Goal: Complete application form: Complete application form

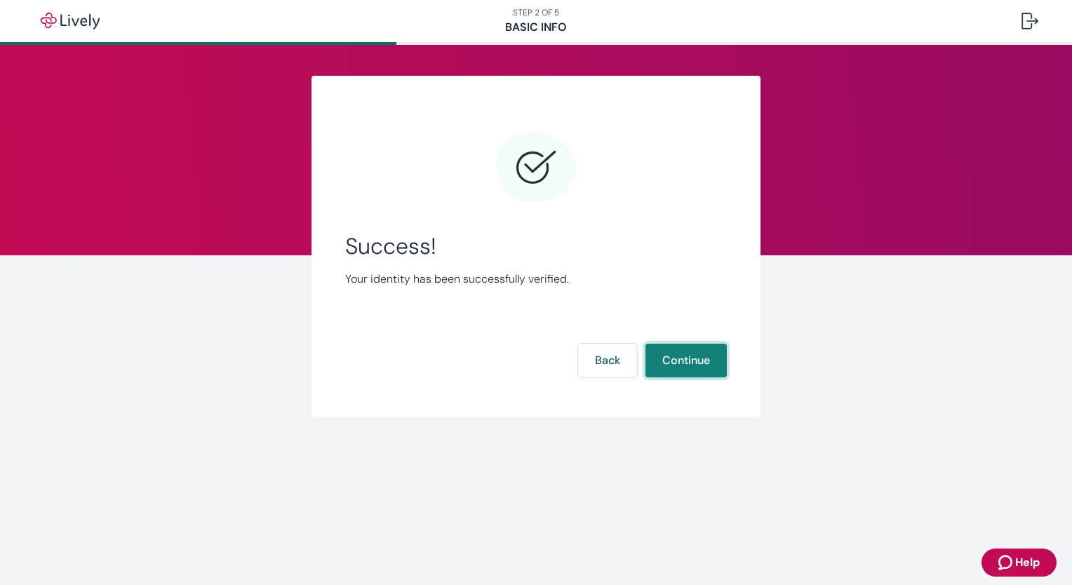
click at [682, 358] on button "Continue" at bounding box center [685, 361] width 81 height 34
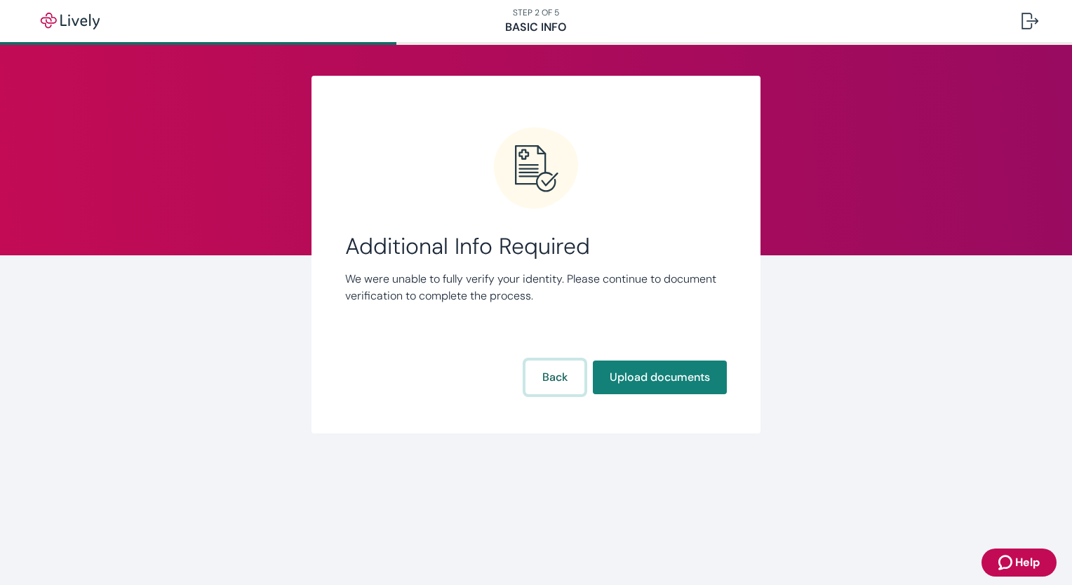
click at [561, 378] on button "Back" at bounding box center [554, 378] width 59 height 34
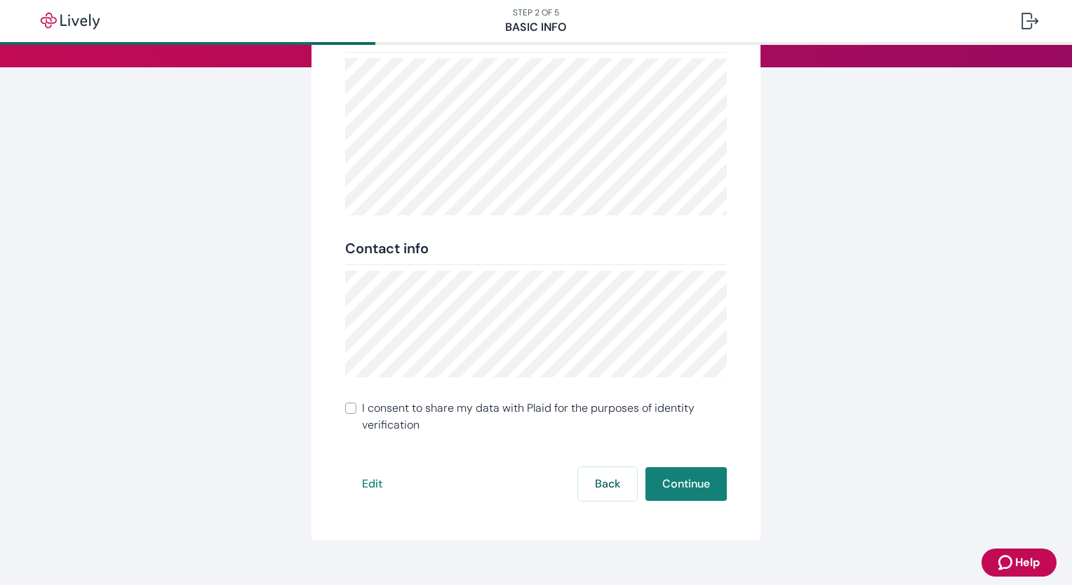
scroll to position [210, 0]
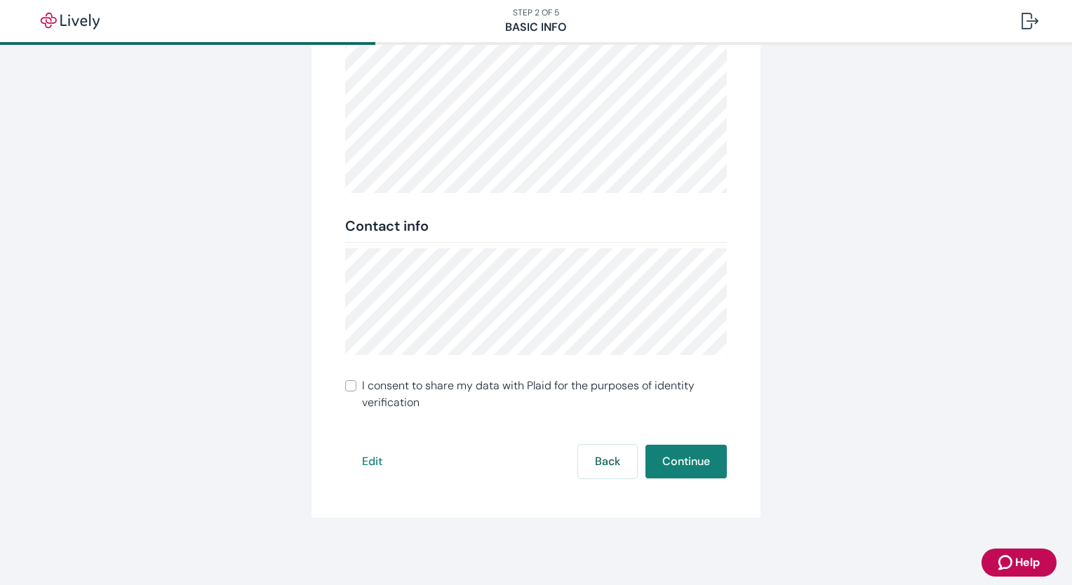
click at [347, 386] on input "I consent to share my data with Plaid for the purposes of identity verification" at bounding box center [350, 385] width 11 height 11
checkbox input "true"
click at [683, 466] on button "Continue" at bounding box center [685, 462] width 81 height 34
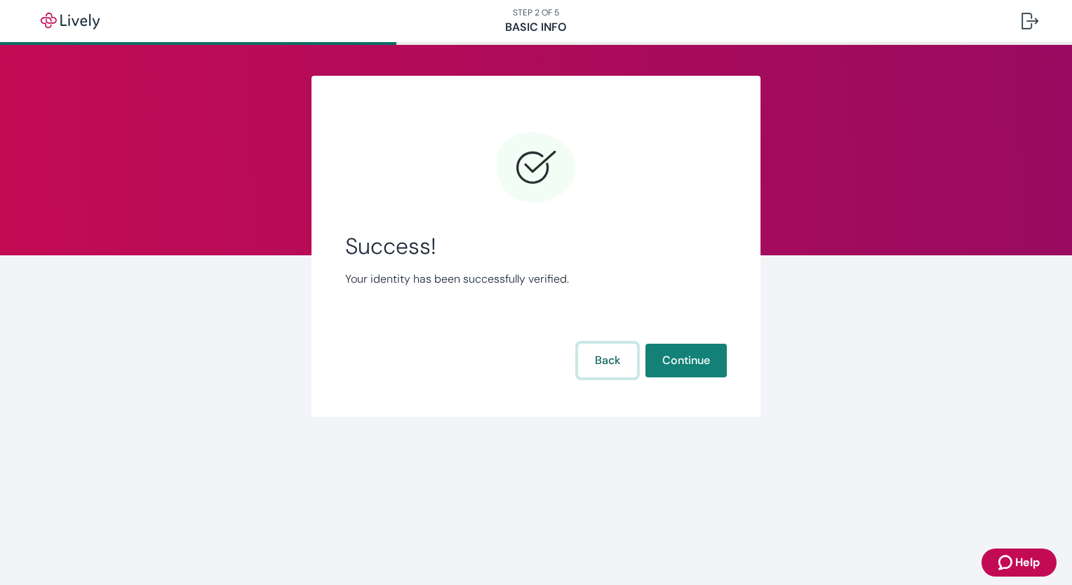
click at [604, 368] on button "Back" at bounding box center [607, 361] width 59 height 34
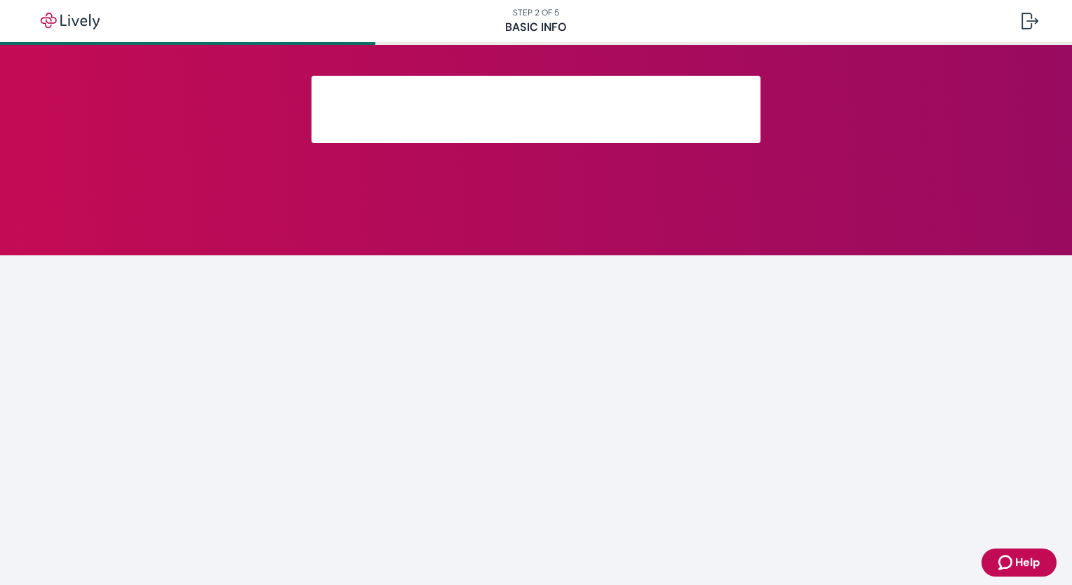
scroll to position [210, 0]
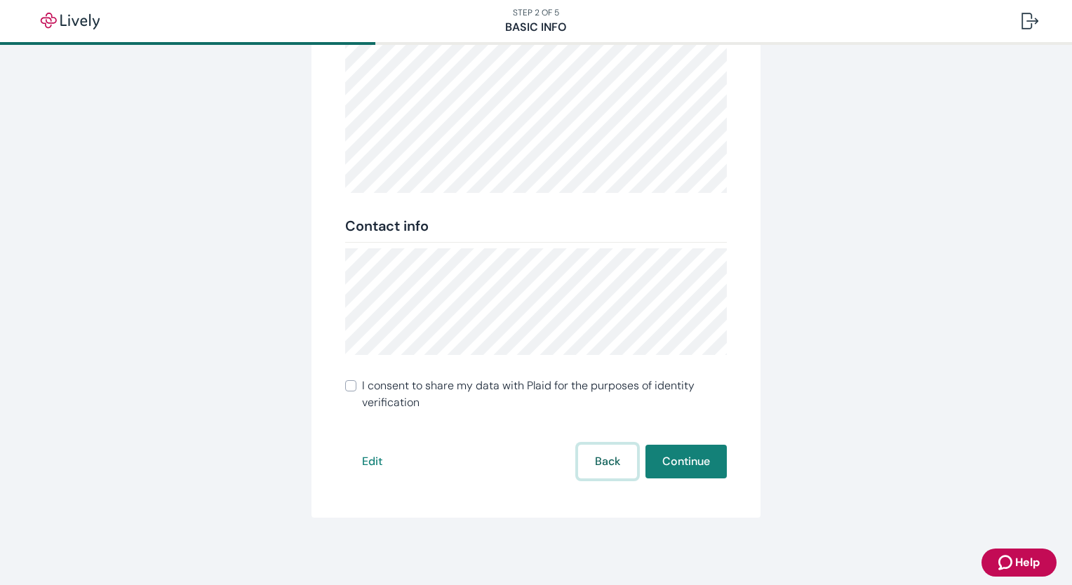
click at [600, 473] on button "Back" at bounding box center [607, 462] width 59 height 34
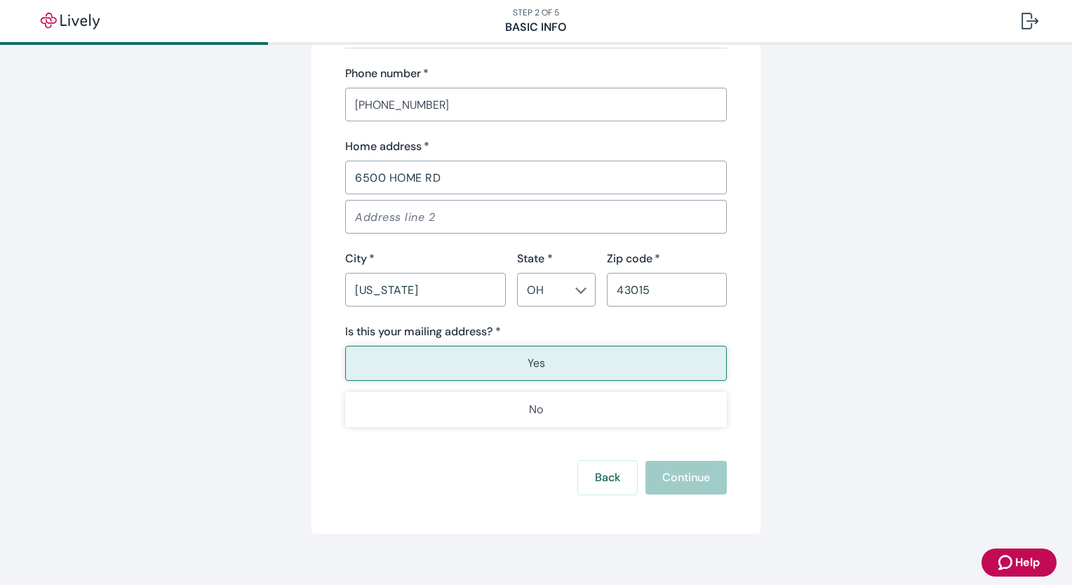
scroll to position [866, 0]
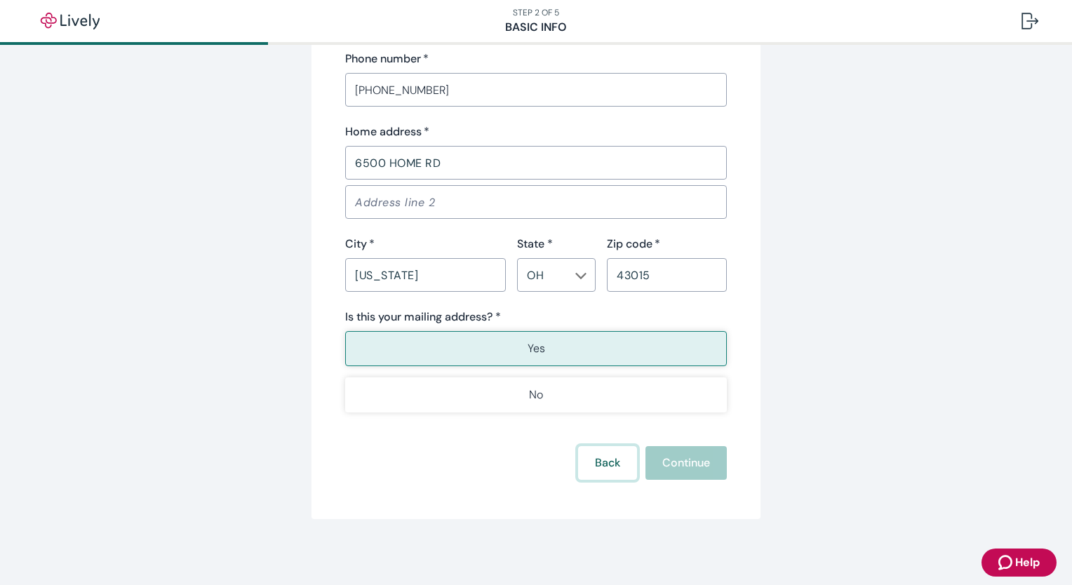
click at [608, 467] on button "Back" at bounding box center [607, 463] width 59 height 34
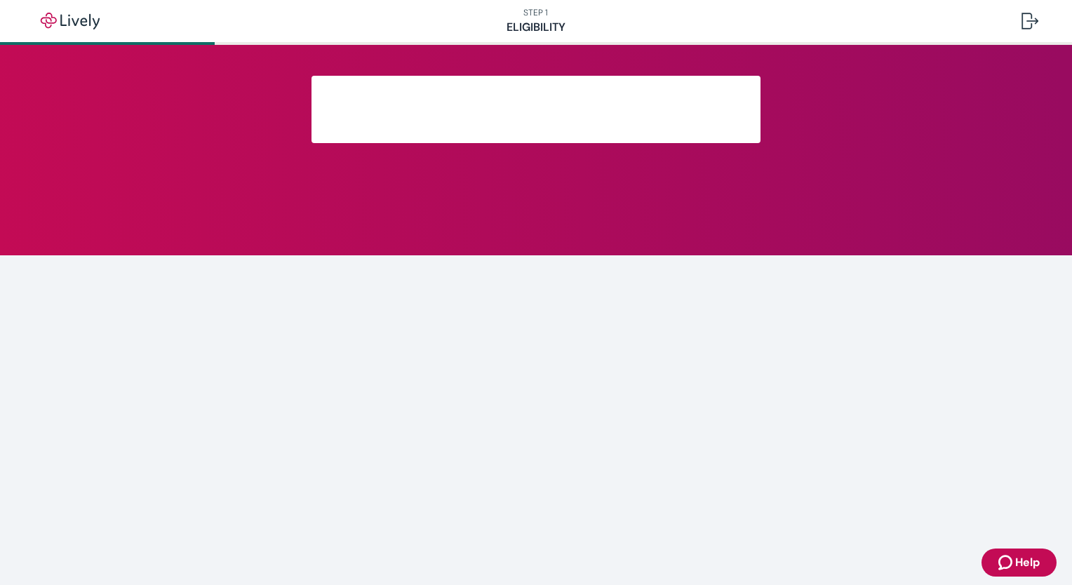
scroll to position [163, 0]
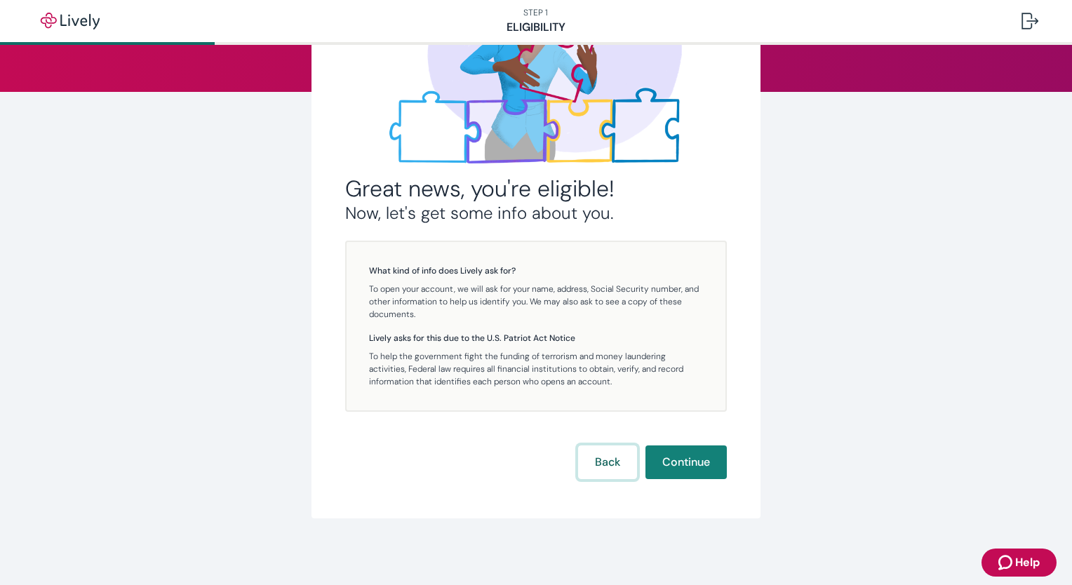
click at [608, 467] on button "Back" at bounding box center [607, 462] width 59 height 34
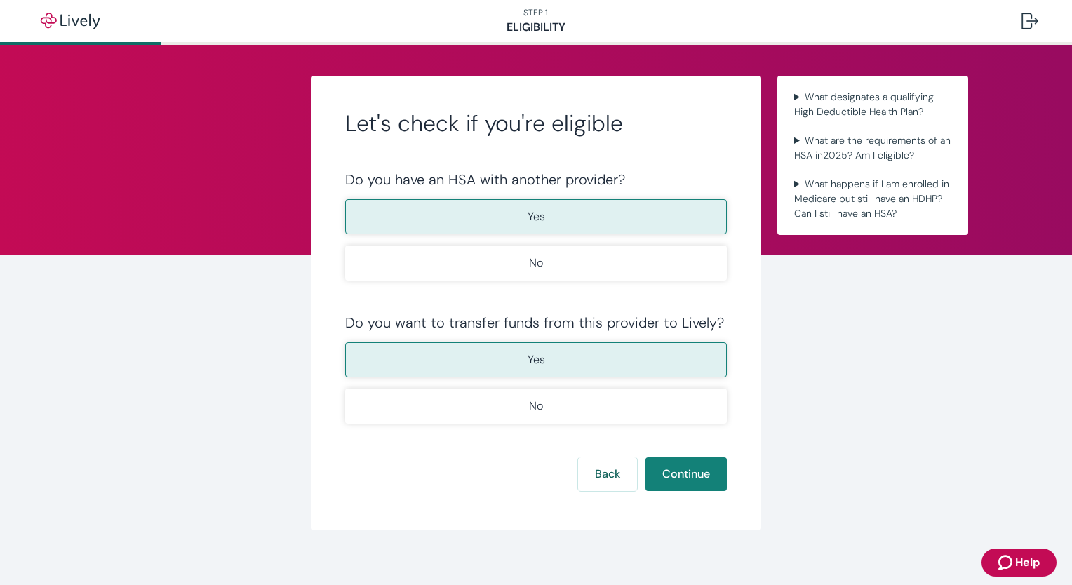
click at [561, 209] on button "Yes" at bounding box center [536, 216] width 382 height 35
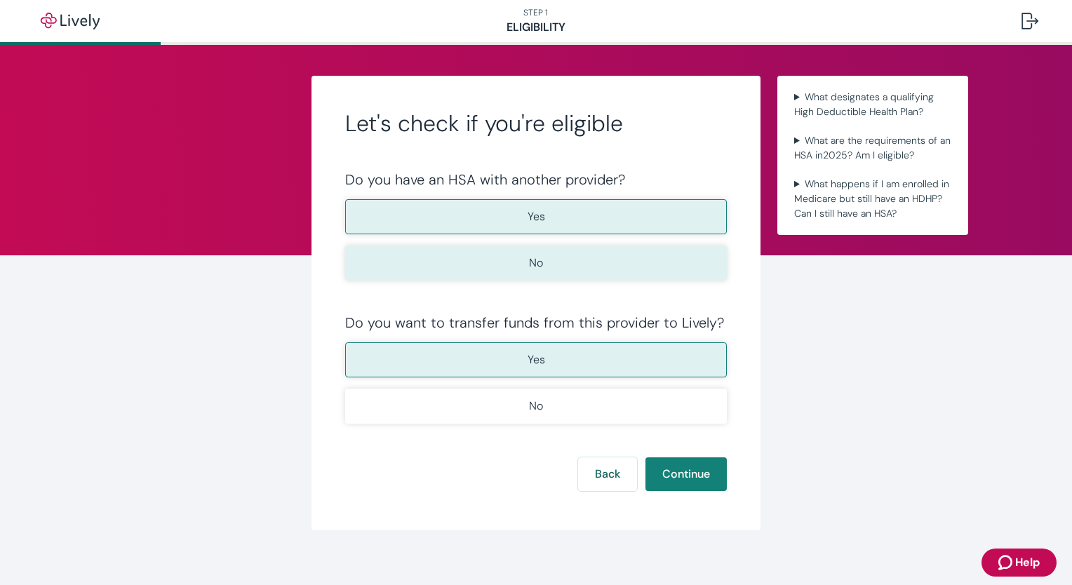
click at [547, 268] on button "No" at bounding box center [536, 263] width 382 height 35
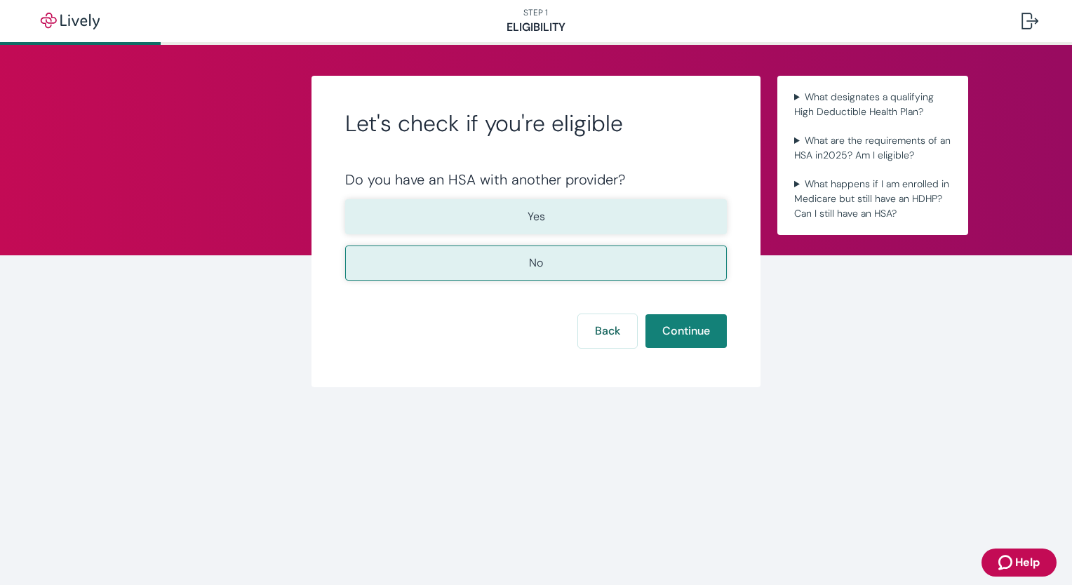
click at [541, 221] on p "Yes" at bounding box center [537, 216] width 18 height 17
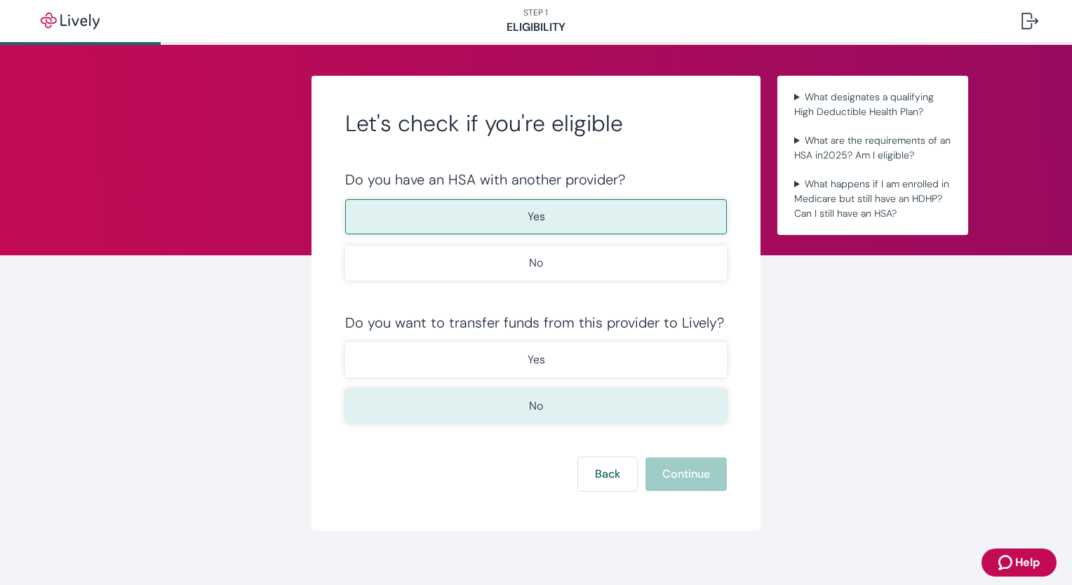
click at [565, 401] on button "No" at bounding box center [536, 406] width 382 height 35
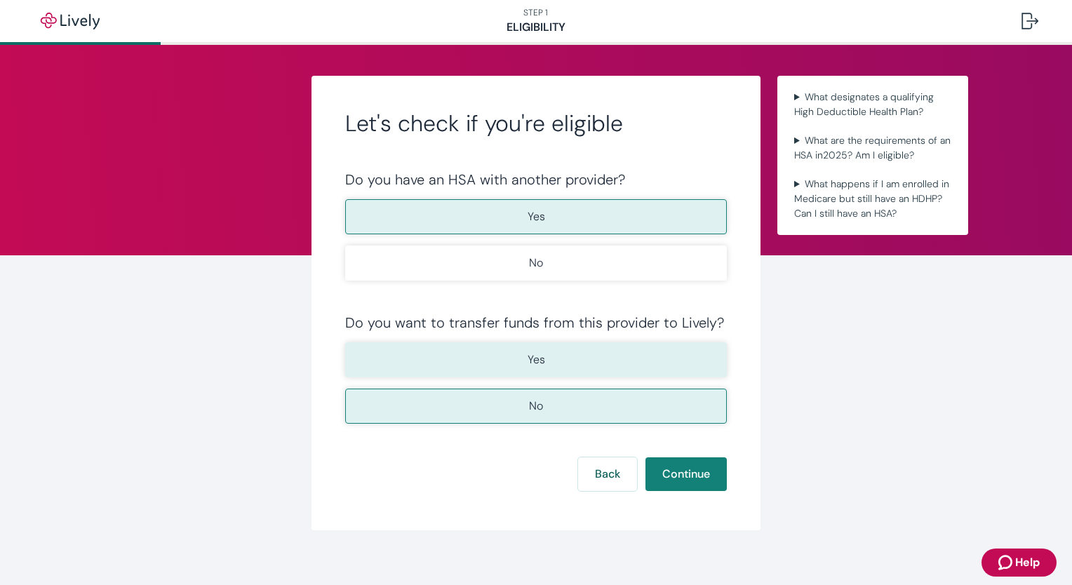
click at [558, 362] on button "Yes" at bounding box center [536, 359] width 382 height 35
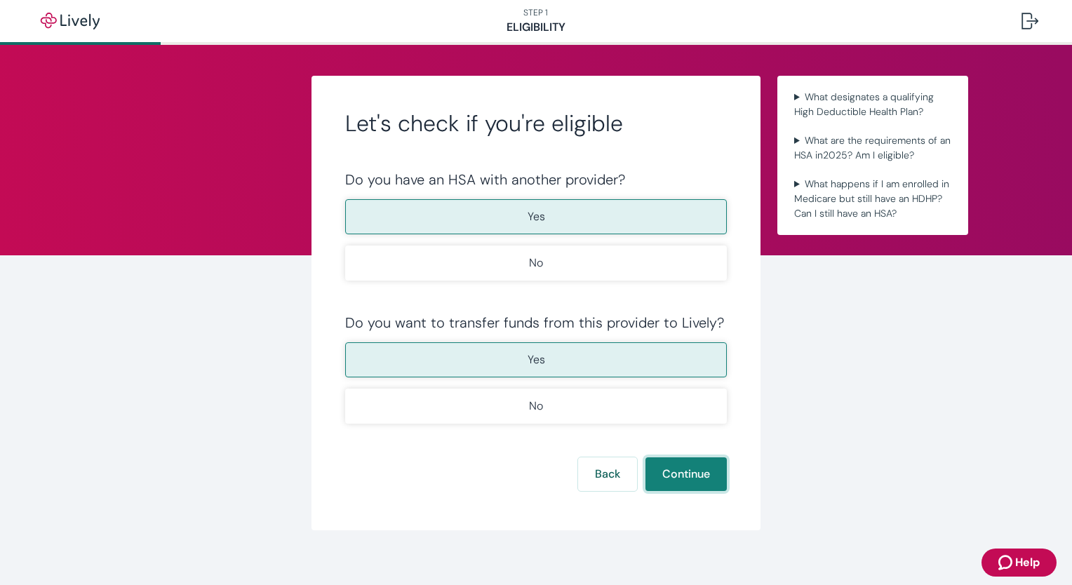
click at [678, 470] on button "Continue" at bounding box center [685, 474] width 81 height 34
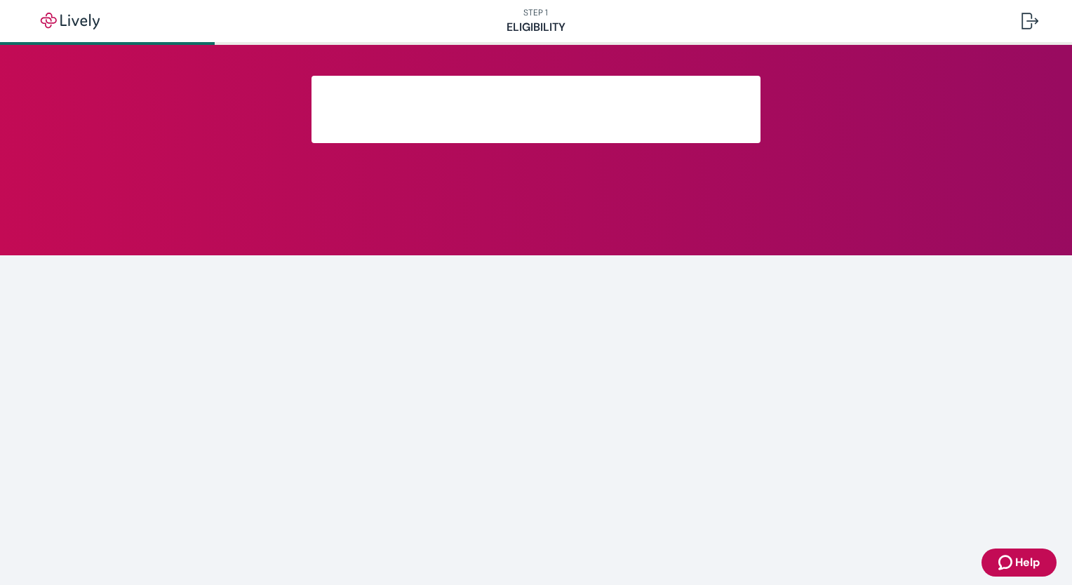
scroll to position [163, 0]
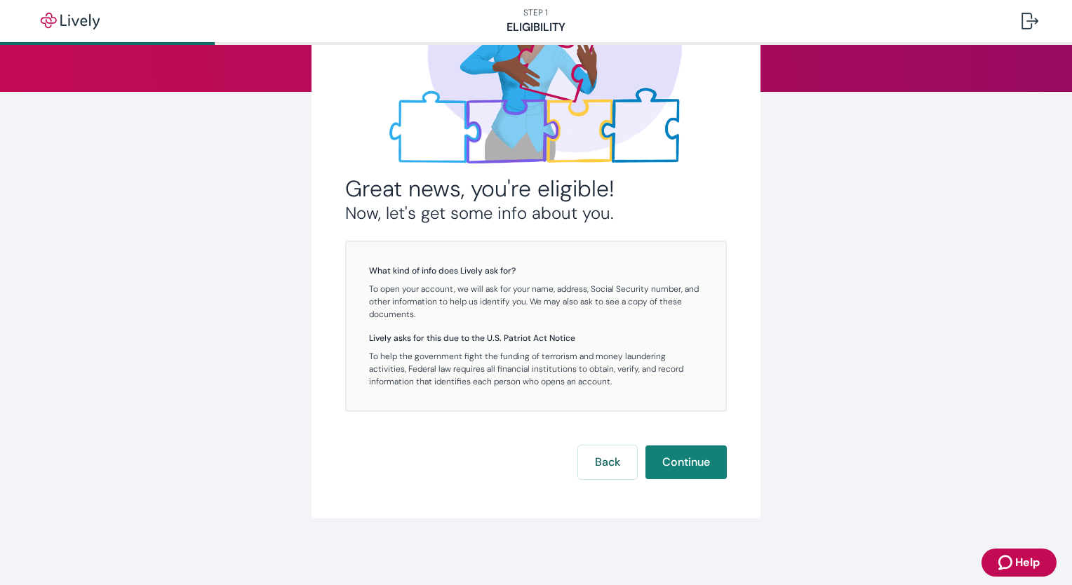
click at [678, 470] on button "Continue" at bounding box center [685, 462] width 81 height 34
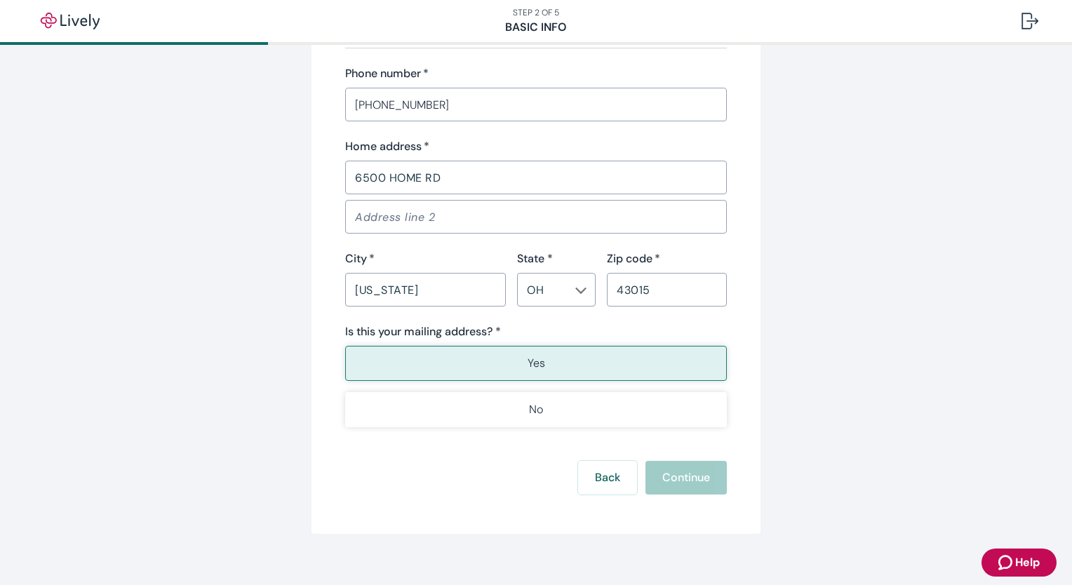
scroll to position [866, 0]
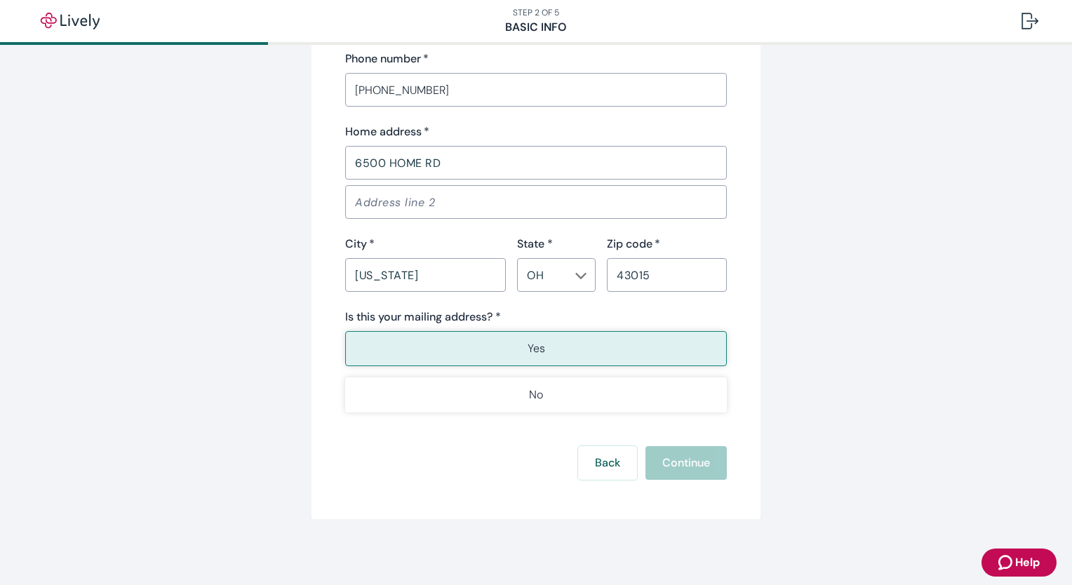
click at [593, 350] on button "Yes" at bounding box center [536, 348] width 382 height 35
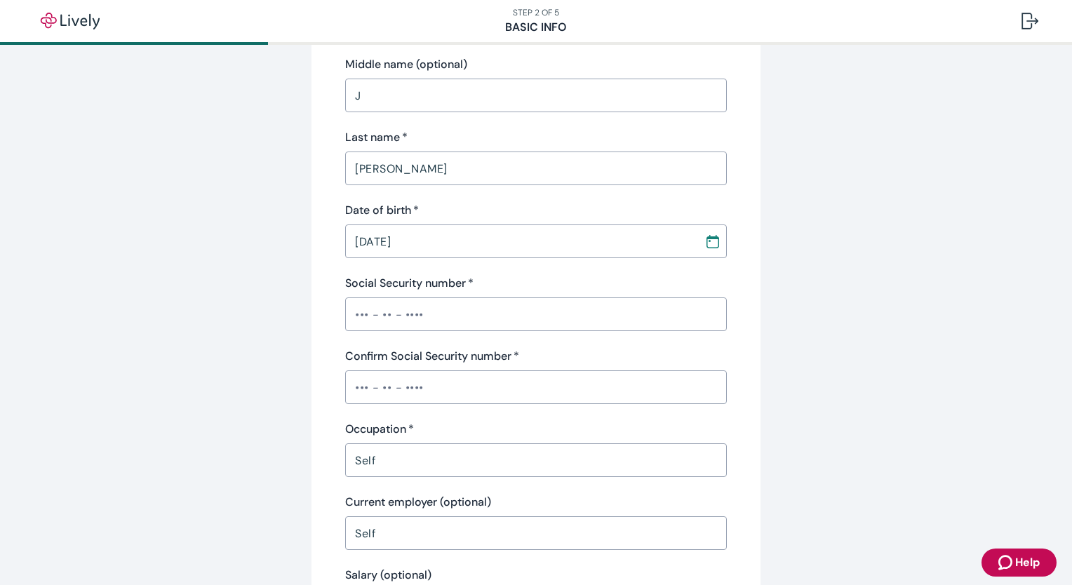
scroll to position [229, 0]
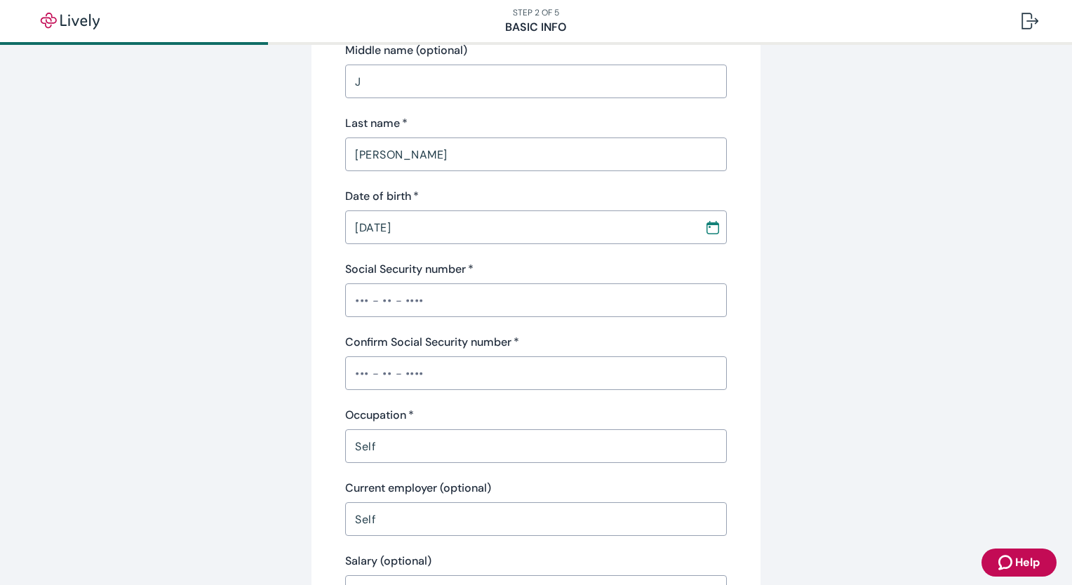
click at [434, 367] on input "Confirm Social Security number   *" at bounding box center [536, 373] width 382 height 28
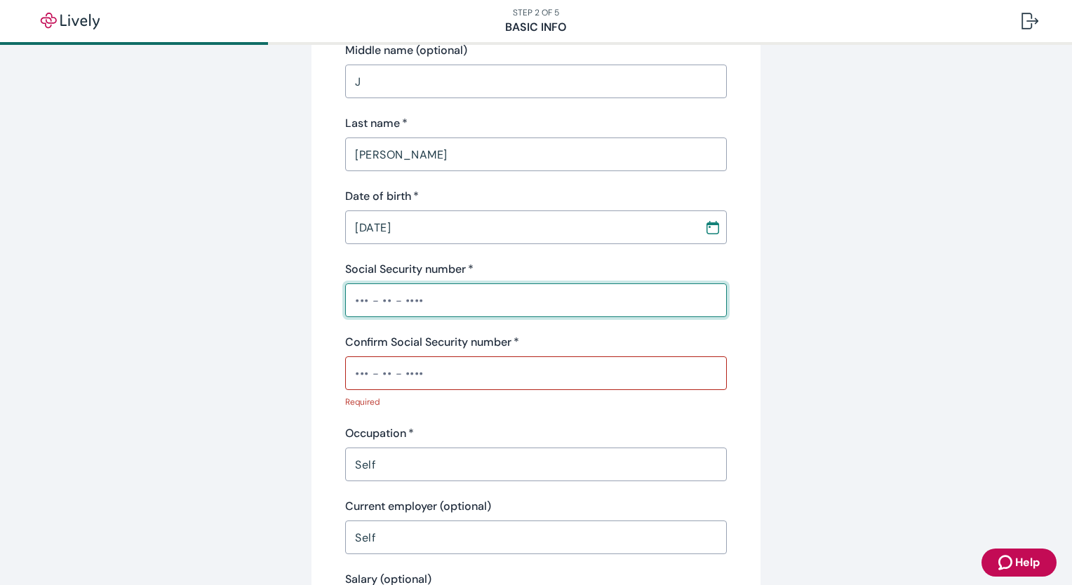
click at [378, 297] on input "Social Security number   *" at bounding box center [536, 300] width 382 height 28
type input "•••-••-7991"
click at [363, 377] on input "Confirm Social Security number   *" at bounding box center [536, 373] width 382 height 28
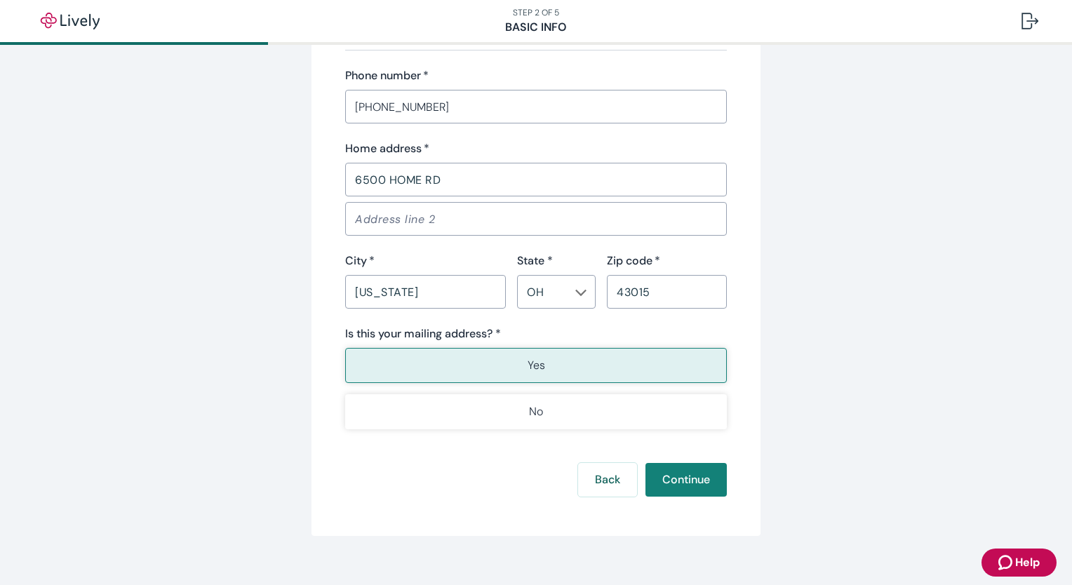
scroll to position [855, 0]
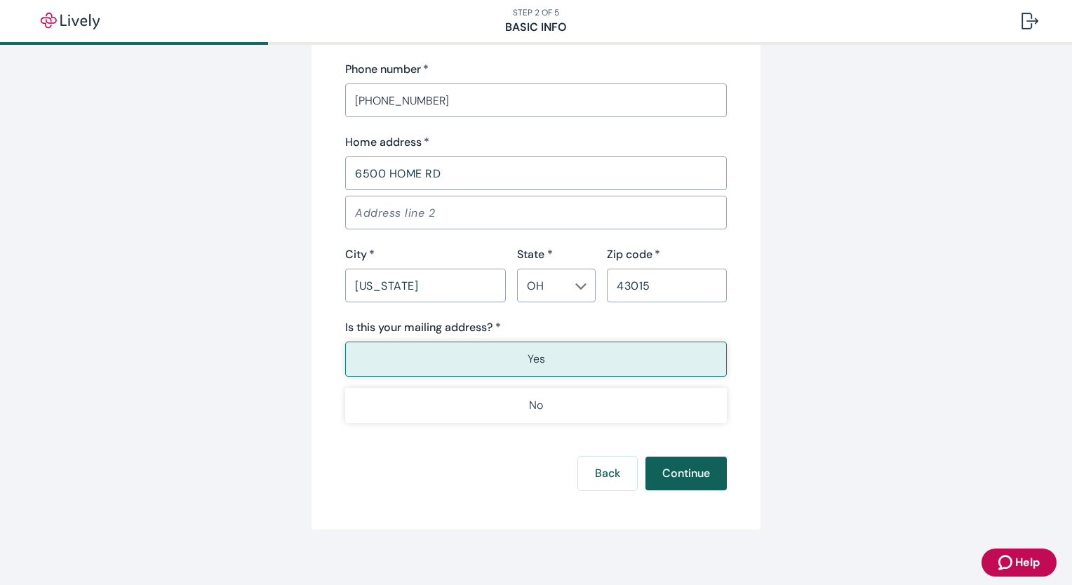
type input "•••-••-7991"
click at [687, 473] on button "Continue" at bounding box center [685, 474] width 81 height 34
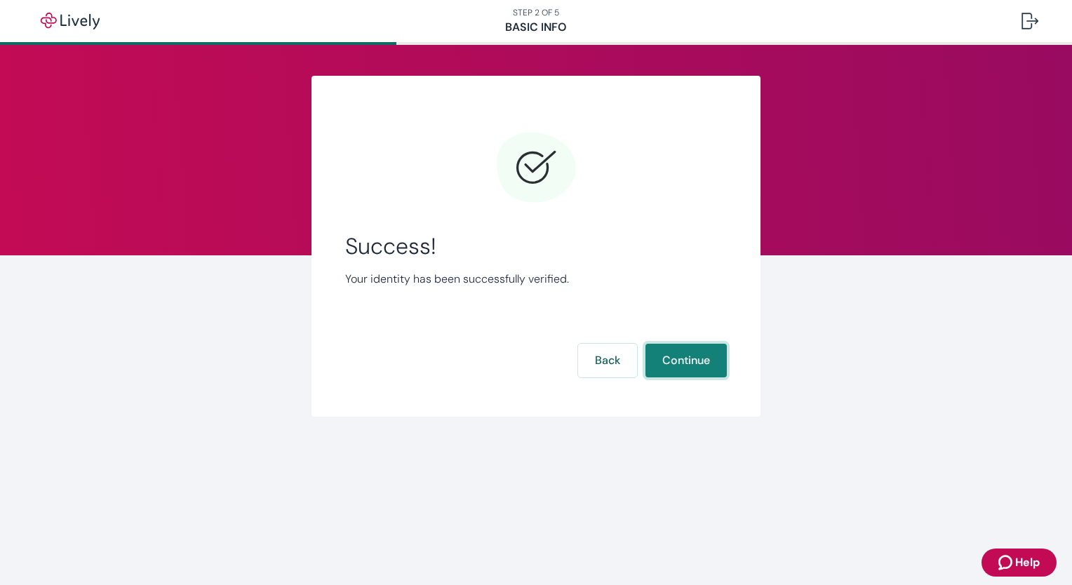
click at [692, 354] on button "Continue" at bounding box center [685, 361] width 81 height 34
